Goal: Information Seeking & Learning: Learn about a topic

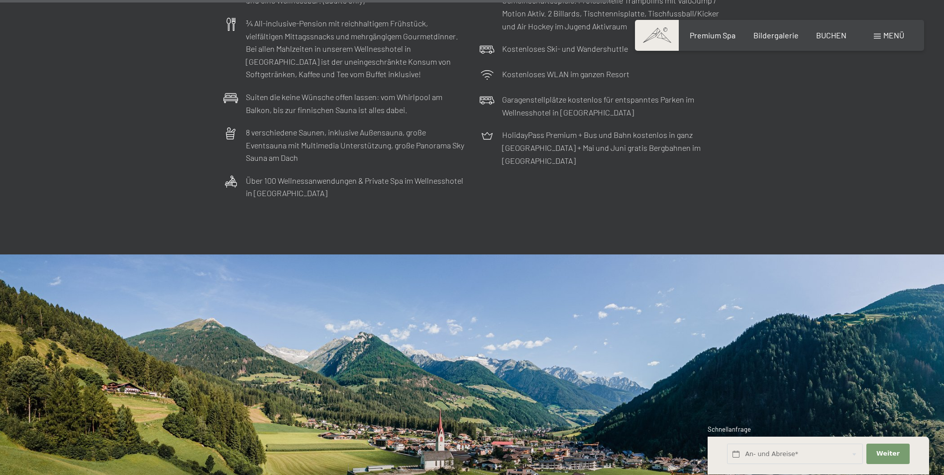
scroll to position [3484, 0]
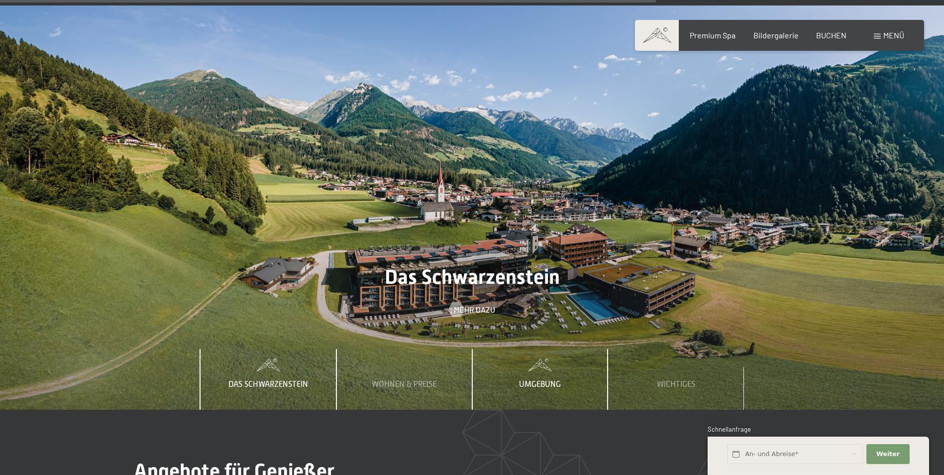
click at [526, 380] on span "Umgebung" at bounding box center [540, 384] width 42 height 9
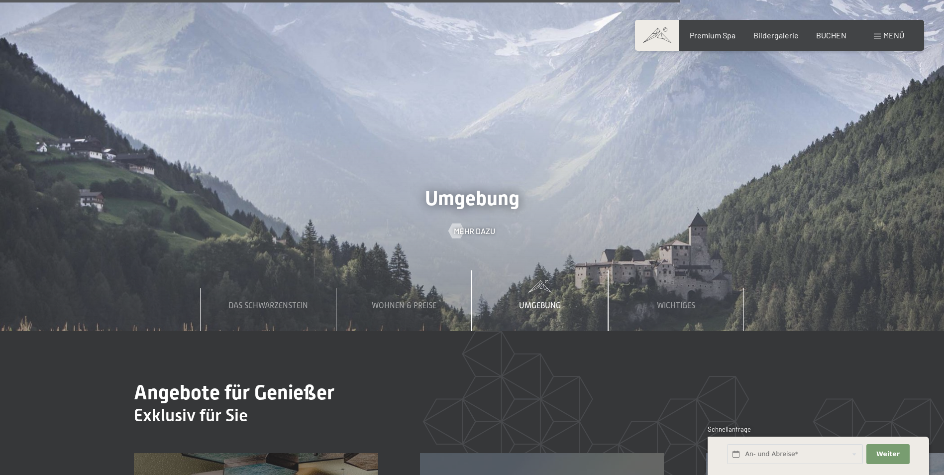
scroll to position [3534, 0]
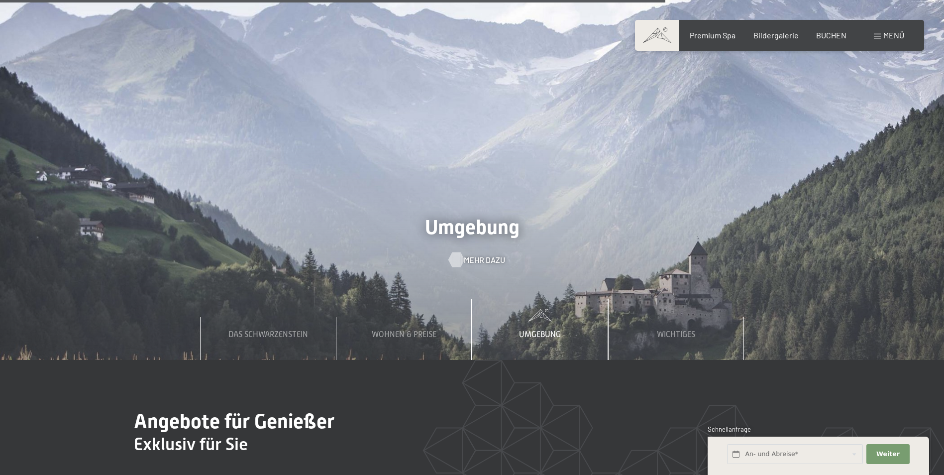
click at [466, 254] on span "Mehr dazu" at bounding box center [484, 259] width 41 height 11
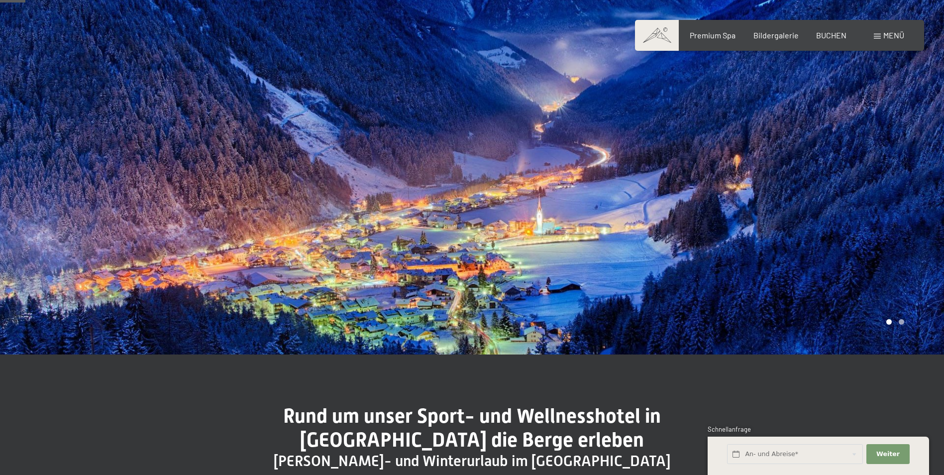
scroll to position [100, 0]
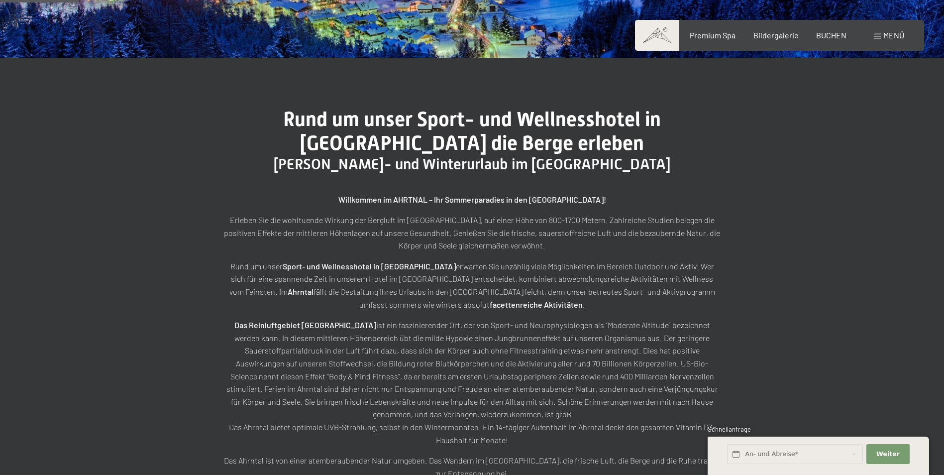
click at [354, 311] on p "Rund um unser Sport- und Wellnesshotel in Südtirol erwarten Sie unzählig viele …" at bounding box center [472, 285] width 498 height 51
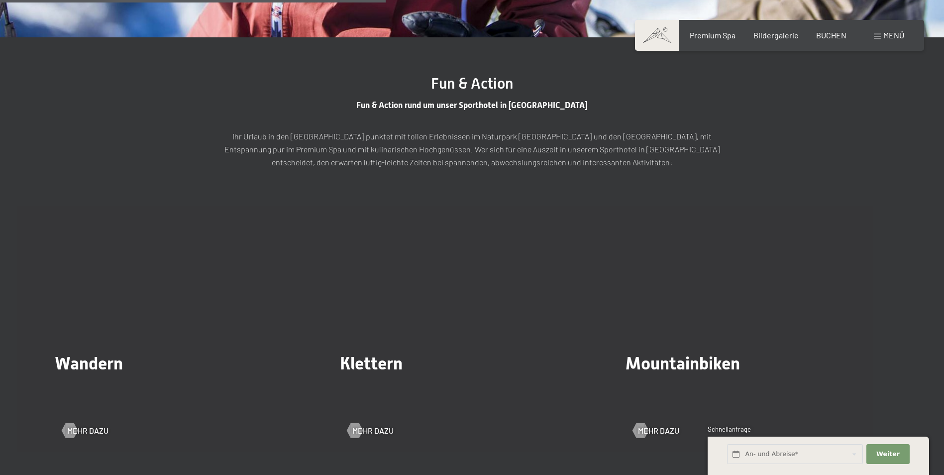
scroll to position [1642, 0]
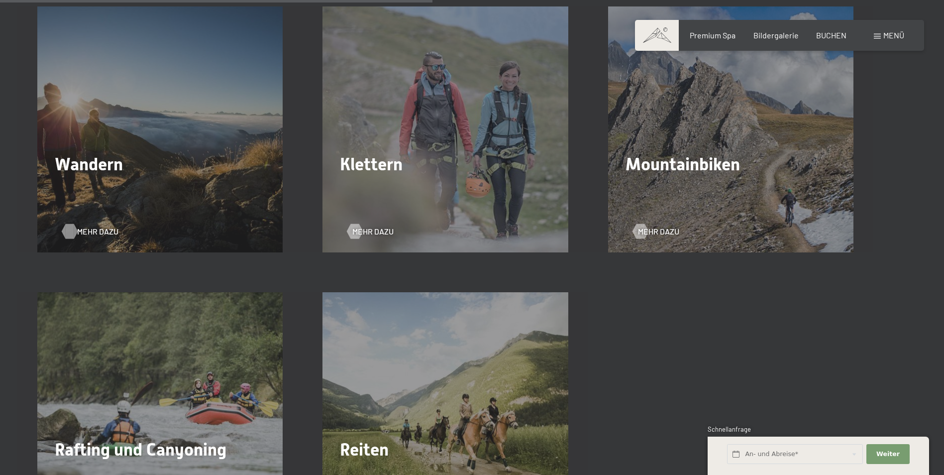
click at [88, 226] on span "Mehr dazu" at bounding box center [97, 231] width 41 height 11
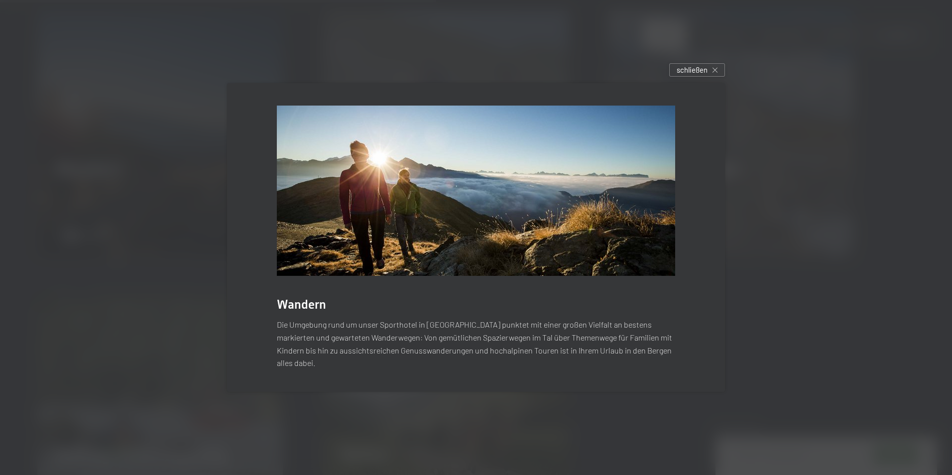
click at [480, 393] on div "Wandern Die Umgebung rund um unser Sporthotel in Südtirol punktet mit einer gro…" at bounding box center [476, 237] width 528 height 338
click at [694, 73] on span "schließen" at bounding box center [691, 70] width 31 height 10
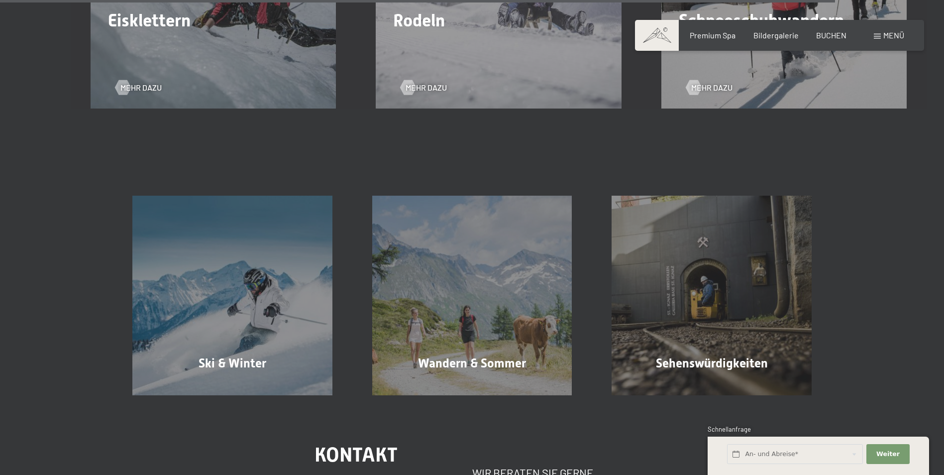
scroll to position [3384, 0]
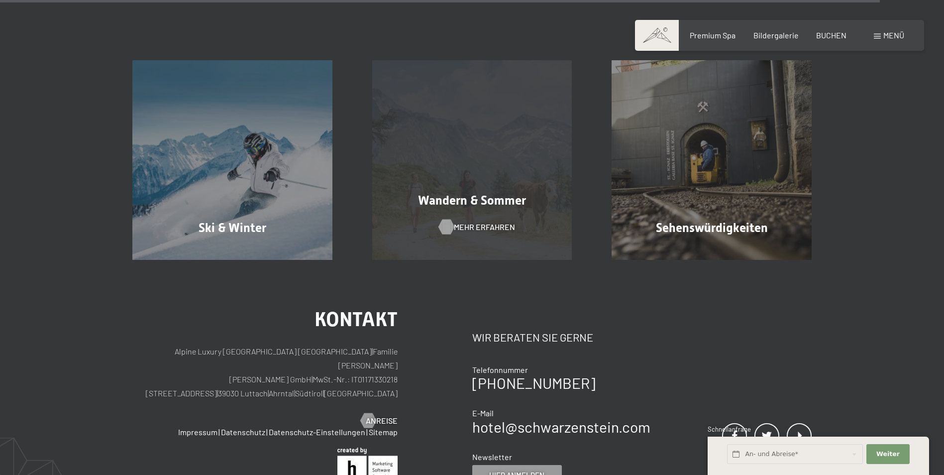
click at [461, 222] on span "Mehr erfahren" at bounding box center [484, 226] width 61 height 11
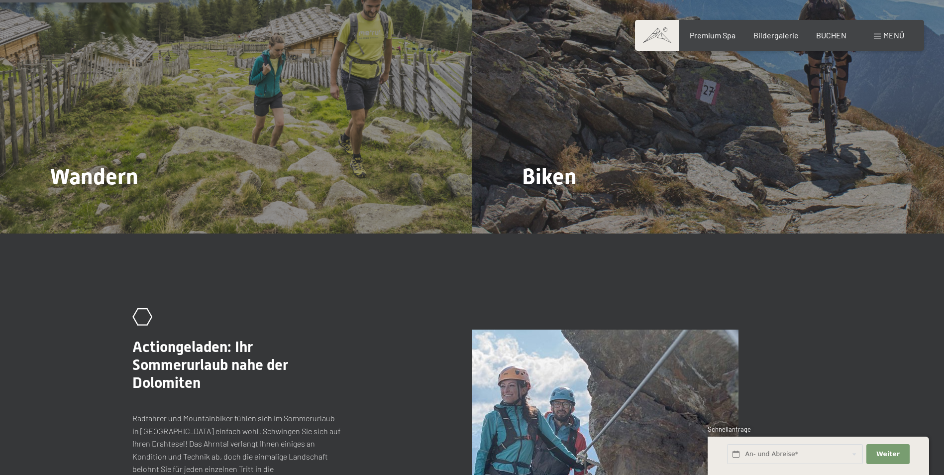
scroll to position [1194, 0]
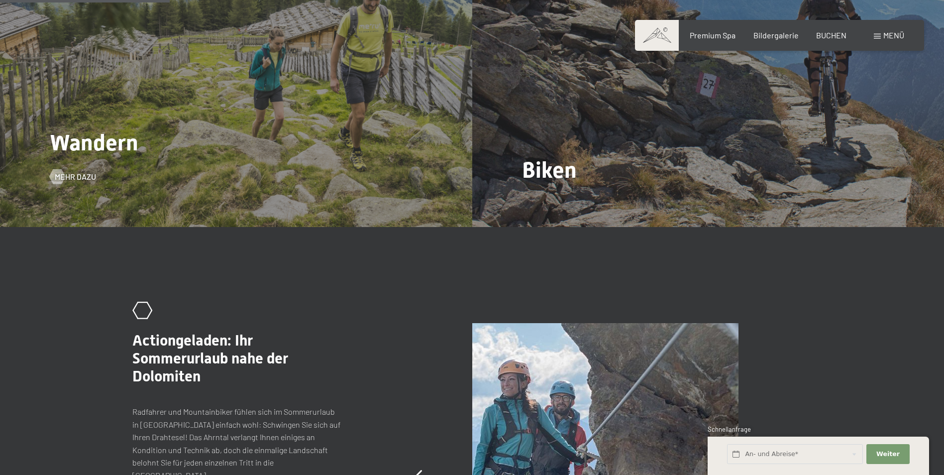
click at [232, 101] on div "Wandern Mehr dazu" at bounding box center [236, 50] width 472 height 354
click at [77, 171] on span "Mehr dazu" at bounding box center [85, 176] width 41 height 11
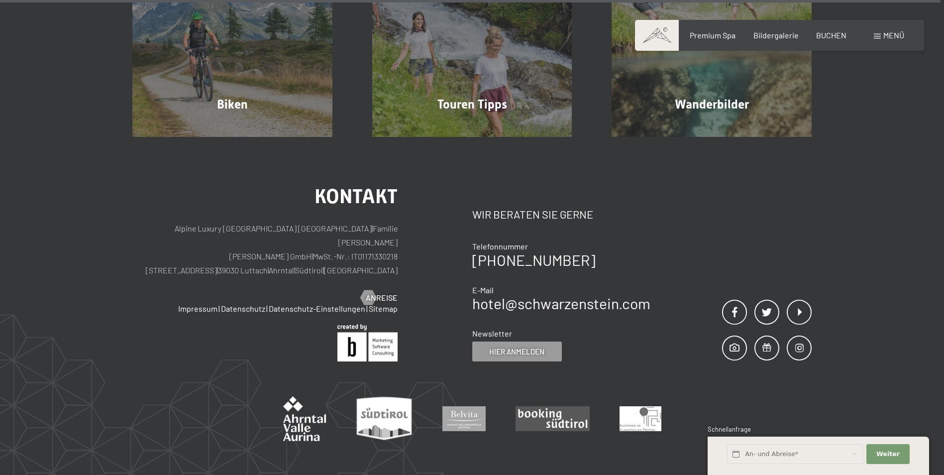
scroll to position [3830, 0]
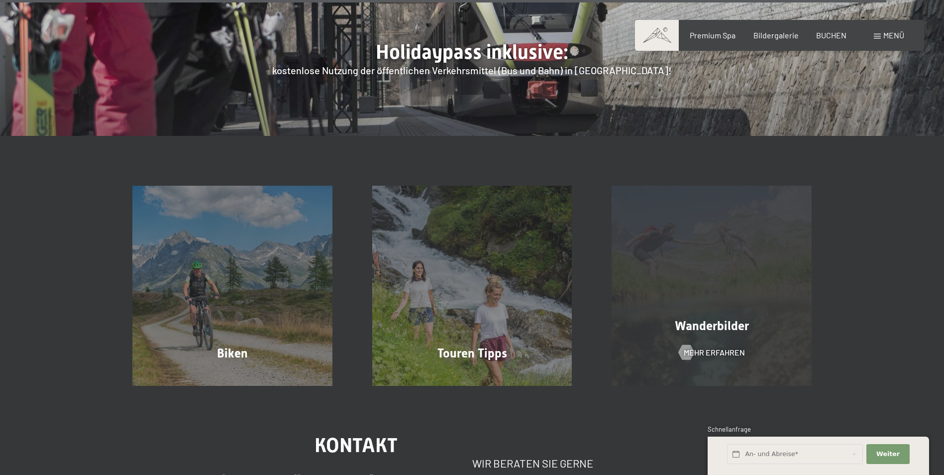
click at [715, 214] on div "Wanderbilder Mehr erfahren" at bounding box center [712, 286] width 240 height 200
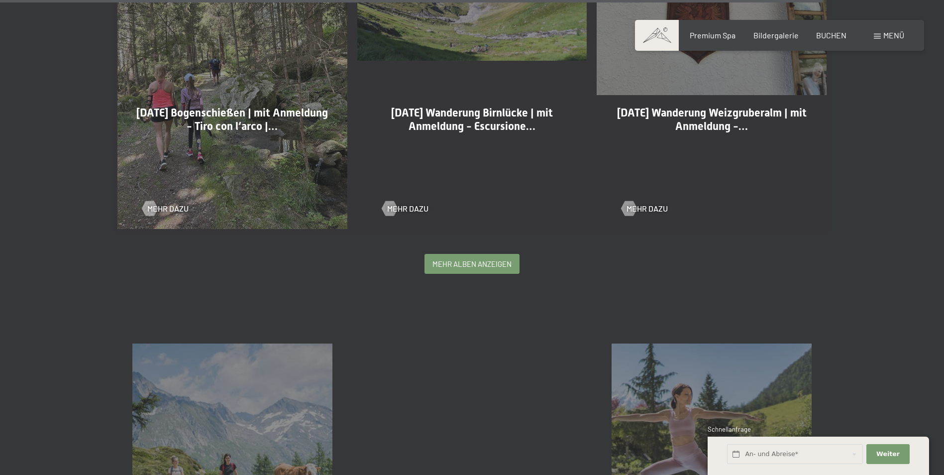
scroll to position [2588, 0]
